Goal: Obtain resource: Download file/media

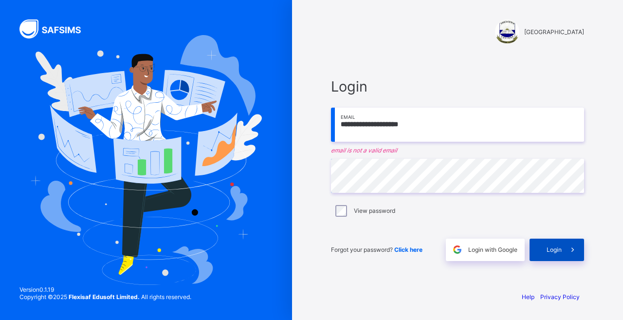
click at [564, 253] on span at bounding box center [572, 249] width 22 height 22
click at [381, 126] on input "**********" at bounding box center [457, 125] width 253 height 34
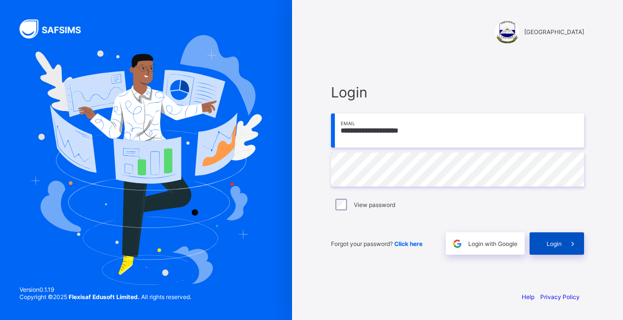
type input "**********"
click at [552, 242] on span "Login" at bounding box center [553, 243] width 15 height 7
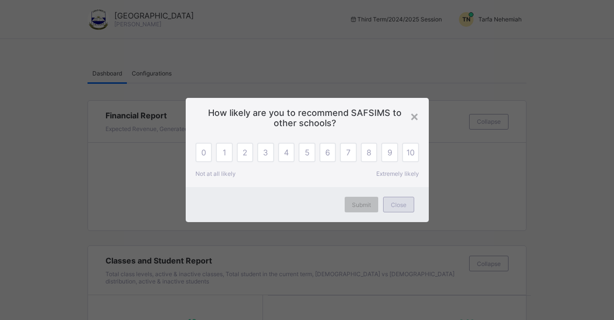
click at [402, 209] on div "Close" at bounding box center [398, 205] width 31 height 16
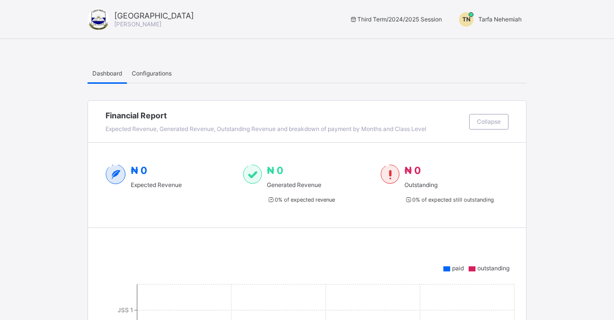
click at [520, 21] on span "Tarfa Nehemiah" at bounding box center [500, 19] width 43 height 7
click at [500, 38] on span "Switch to Admin View" at bounding box center [486, 41] width 74 height 11
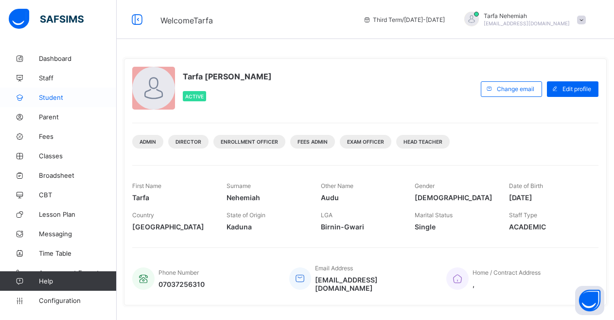
click at [54, 99] on span "Student" at bounding box center [78, 97] width 78 height 8
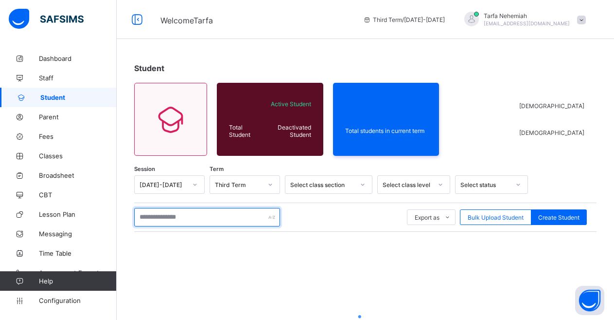
click at [169, 219] on input "text" at bounding box center [207, 217] width 146 height 18
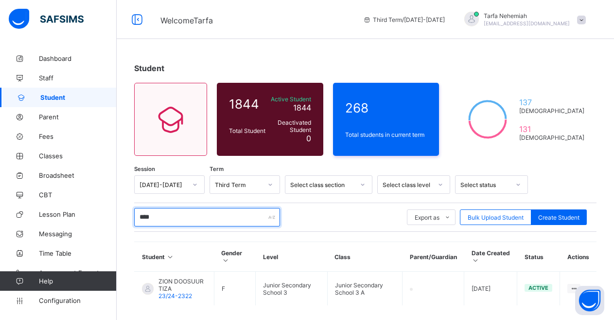
scroll to position [16, 0]
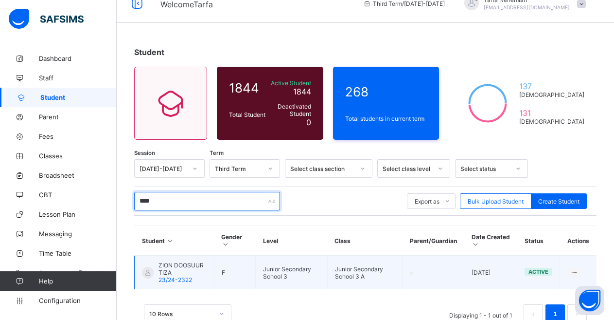
type input "****"
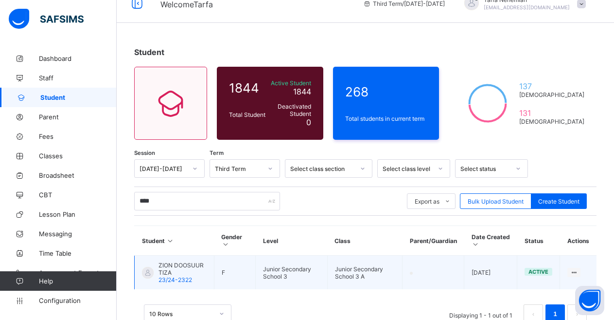
scroll to position [44, 0]
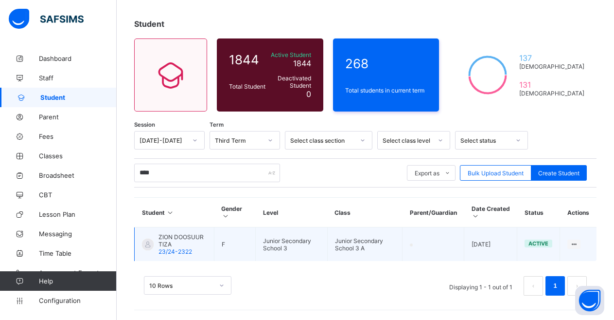
click at [173, 236] on span "ZION DOOSUUR TIZA" at bounding box center [183, 240] width 48 height 15
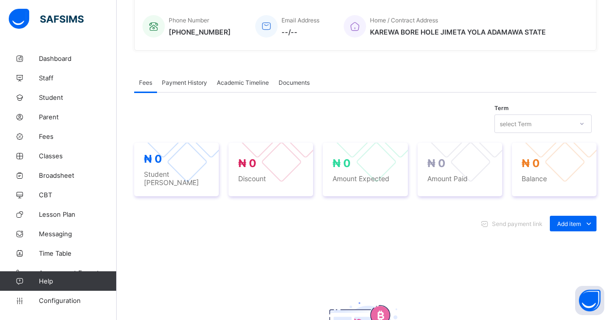
scroll to position [285, 0]
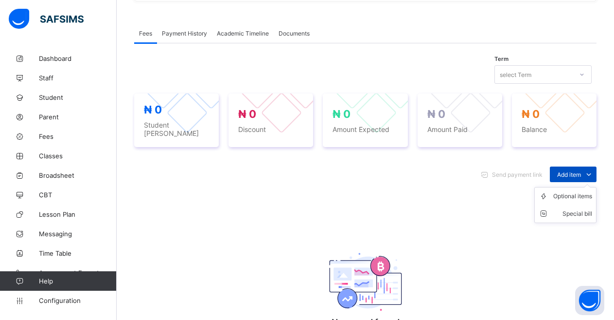
click at [591, 166] on span at bounding box center [589, 174] width 16 height 16
click at [280, 30] on div "Documents" at bounding box center [294, 32] width 41 height 19
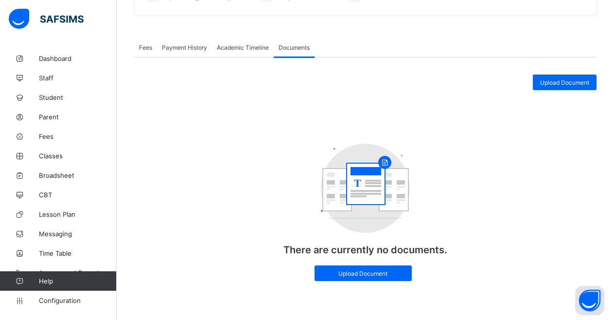
click at [255, 39] on div "Academic Timeline" at bounding box center [243, 46] width 62 height 19
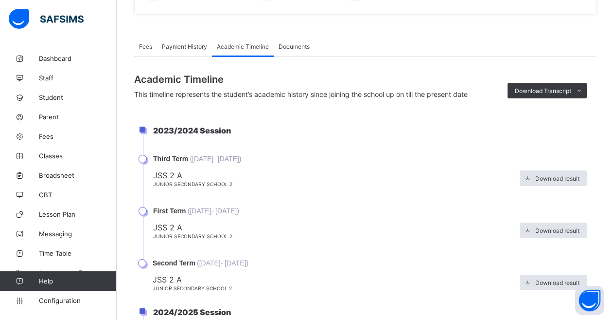
scroll to position [285, 0]
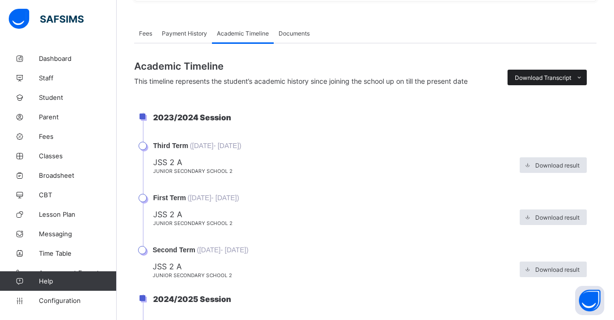
click at [562, 79] on span "Download Transcript" at bounding box center [543, 77] width 56 height 7
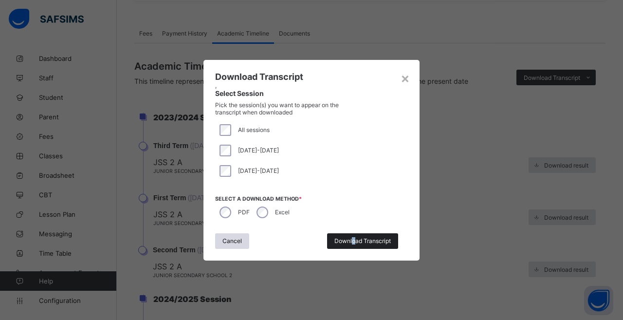
click at [354, 245] on div "Download Transcript" at bounding box center [362, 241] width 71 height 16
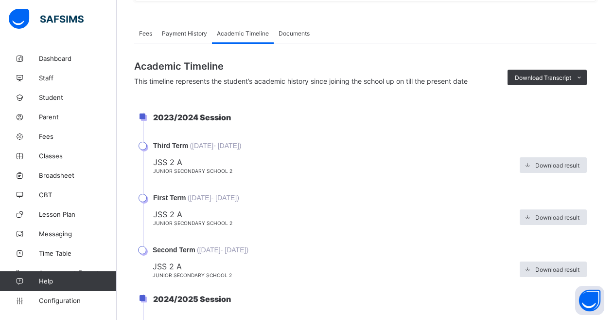
scroll to position [0, 0]
